Goal: Information Seeking & Learning: Learn about a topic

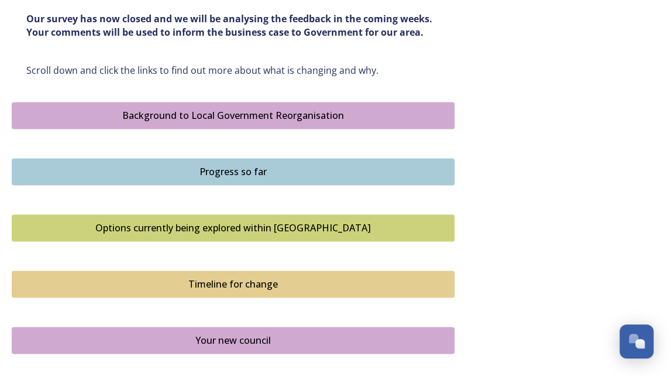
scroll to position [658, 0]
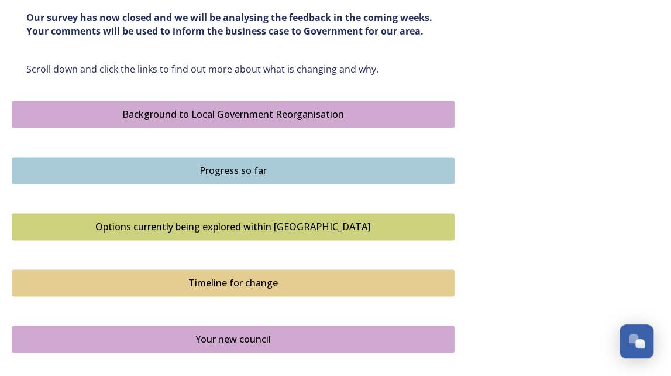
click at [309, 113] on div "Background to Local Government Reorganisation" at bounding box center [233, 114] width 430 height 14
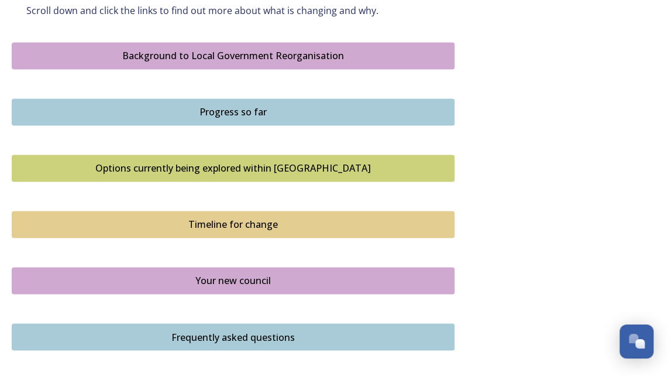
scroll to position [715, 0]
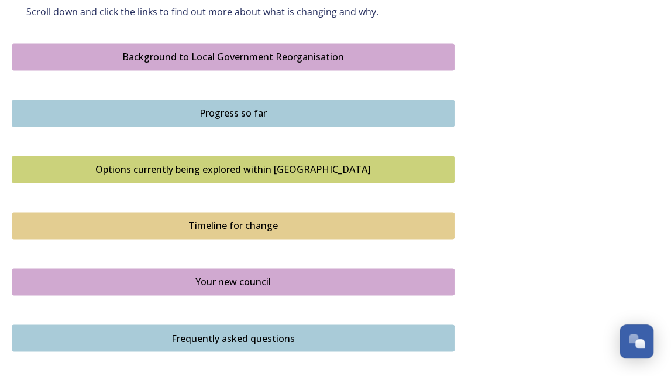
click at [304, 115] on div "Progress so far" at bounding box center [233, 113] width 430 height 14
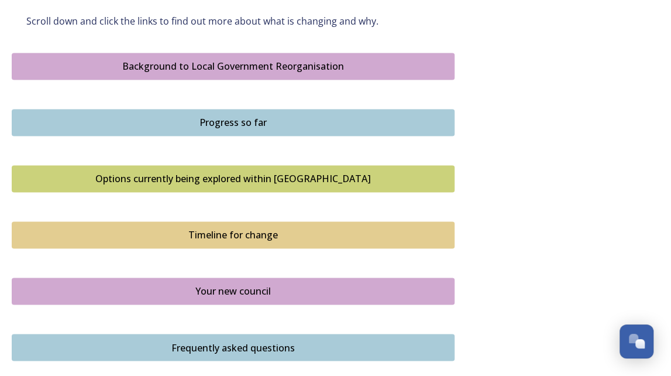
scroll to position [707, 0]
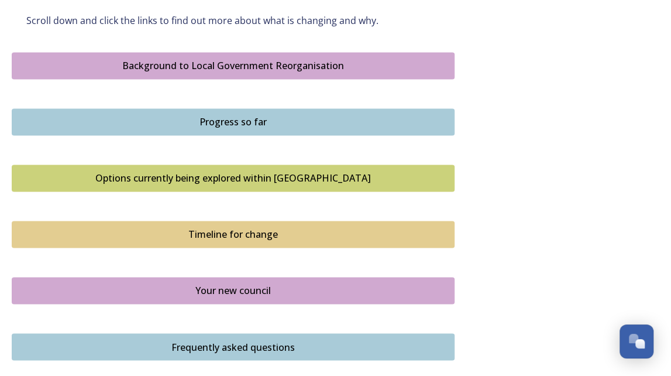
click at [279, 175] on div "Options currently being explored within [GEOGRAPHIC_DATA]" at bounding box center [233, 178] width 430 height 14
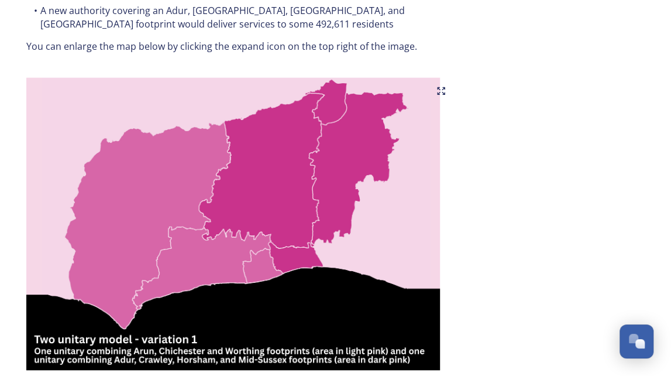
scroll to position [744, 0]
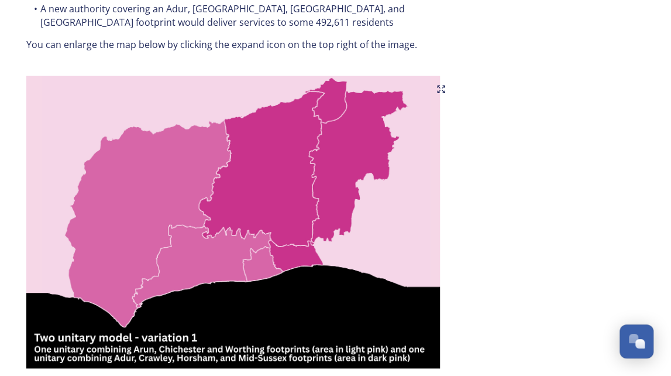
click at [136, 207] on img at bounding box center [233, 222] width 443 height 293
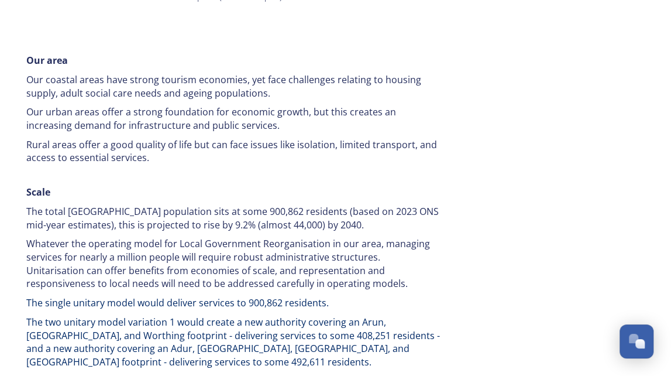
scroll to position [1691, 0]
drag, startPoint x: 136, startPoint y: 207, endPoint x: 272, endPoint y: 228, distance: 137.4
click at [272, 237] on p "Whatever the operating model for Local Government Reorganisation in our area, m…" at bounding box center [233, 263] width 414 height 53
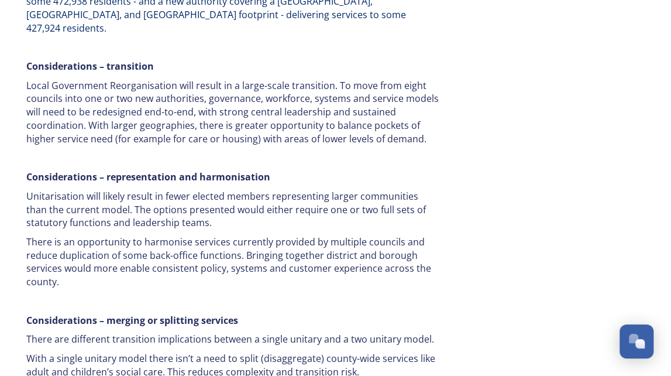
scroll to position [2099, 0]
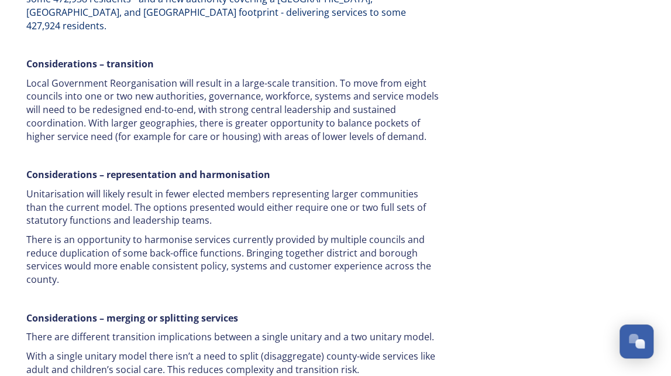
click at [272, 228] on div "Our area Our coastal areas have strong tourism economies, yet face challenges r…" at bounding box center [233, 98] width 431 height 920
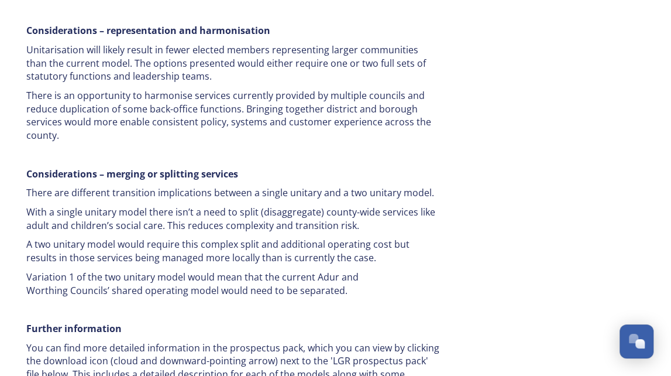
scroll to position [2244, 0]
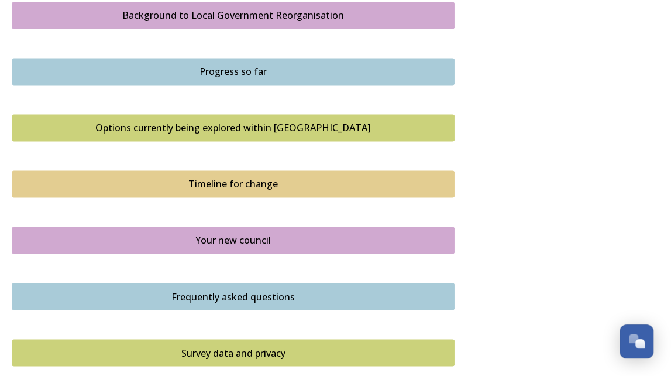
scroll to position [758, 0]
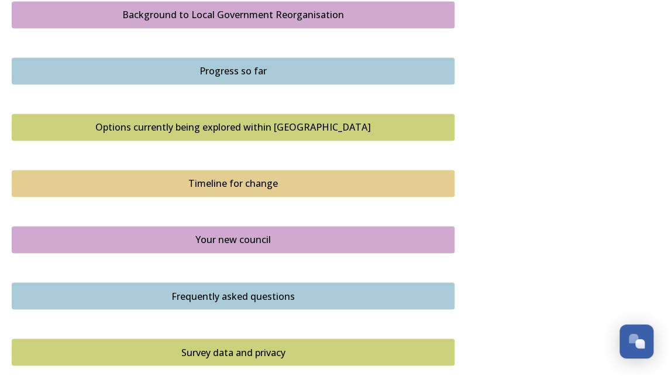
click at [96, 192] on button "Timeline for change" at bounding box center [233, 183] width 443 height 27
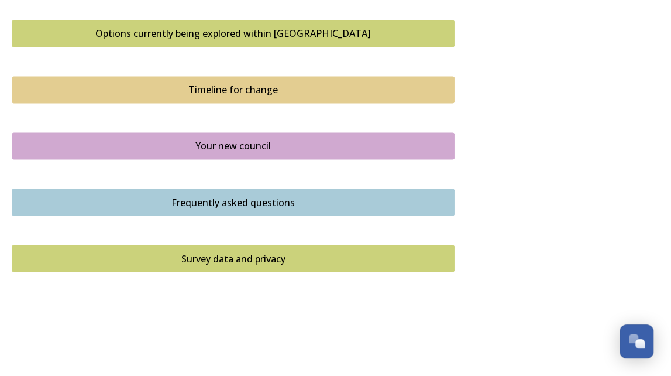
scroll to position [854, 0]
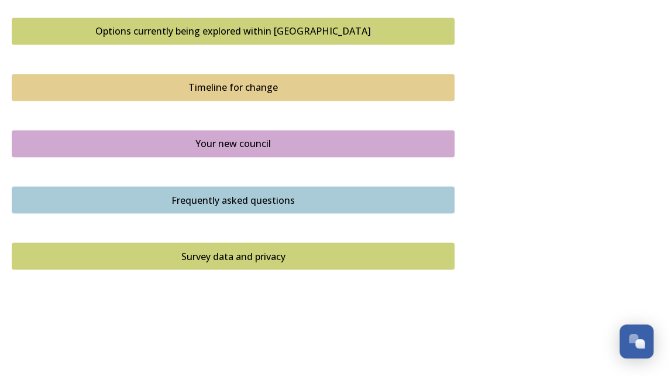
click at [77, 143] on div "Your new council" at bounding box center [233, 143] width 430 height 14
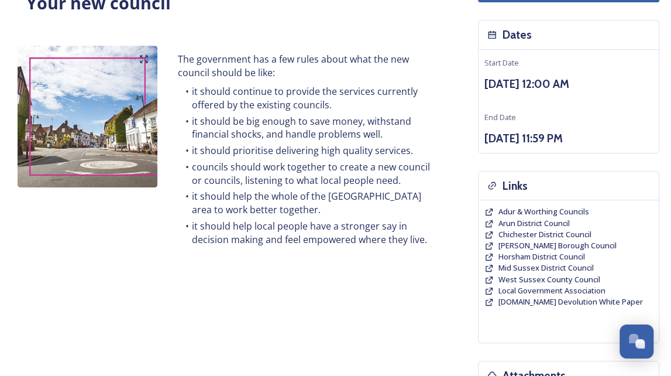
scroll to position [112, 0]
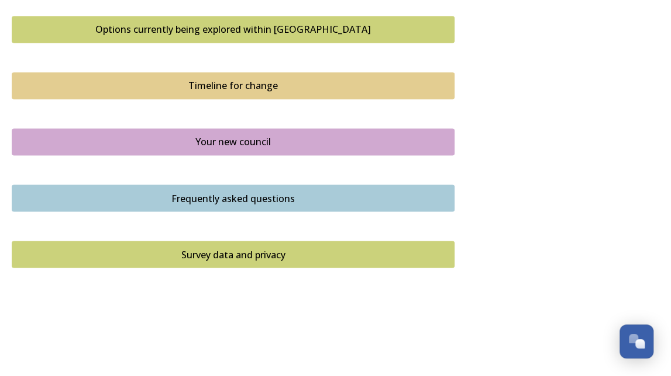
scroll to position [873, 0]
